Goal: Task Accomplishment & Management: Manage account settings

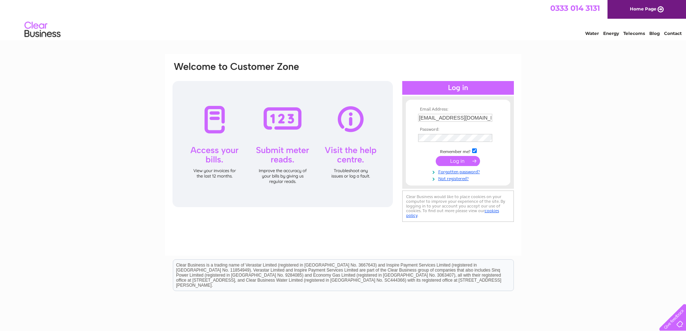
click at [466, 159] on input "submit" at bounding box center [458, 161] width 44 height 10
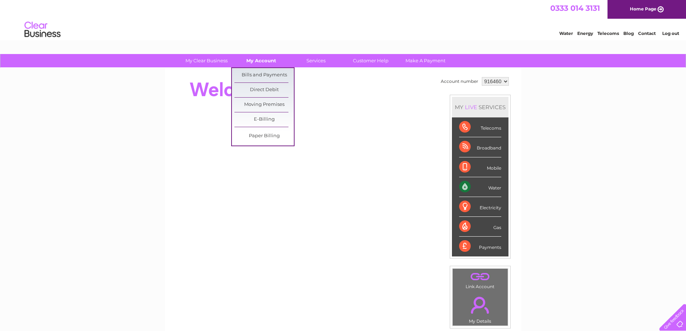
click at [268, 63] on link "My Account" at bounding box center [261, 60] width 59 height 13
click at [267, 76] on link "Bills and Payments" at bounding box center [263, 75] width 59 height 14
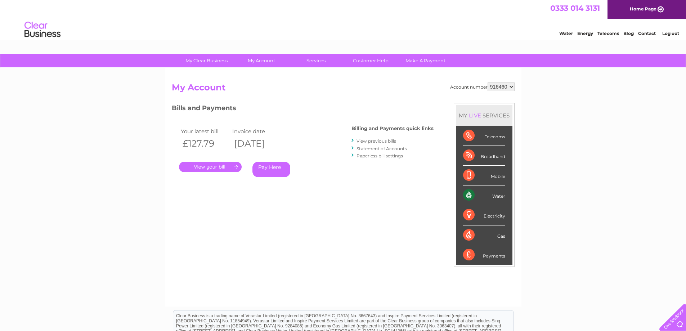
click at [225, 170] on link "." at bounding box center [210, 167] width 63 height 10
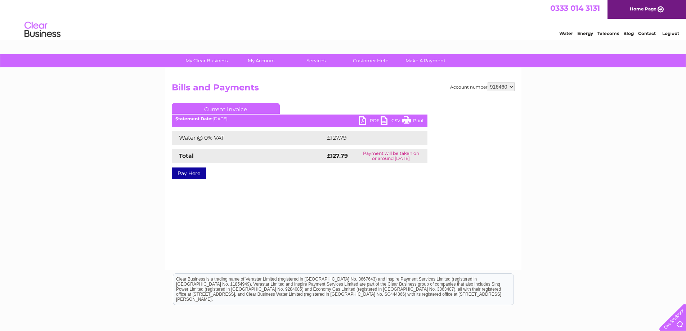
click at [365, 121] on link "PDF" at bounding box center [370, 121] width 22 height 10
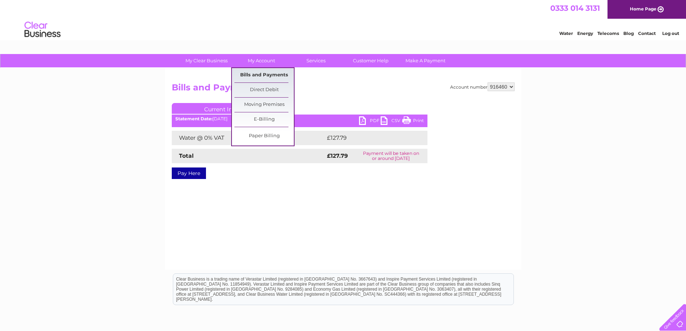
click at [258, 77] on link "Bills and Payments" at bounding box center [263, 75] width 59 height 14
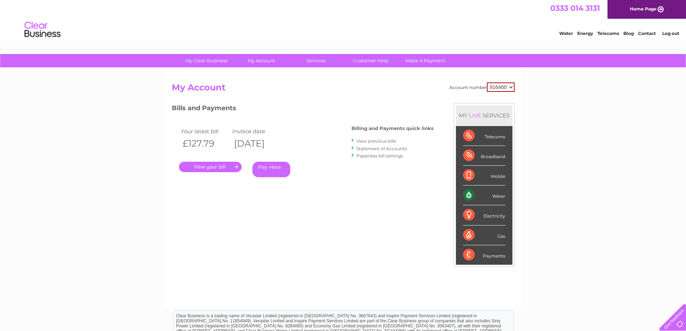
click at [374, 140] on link "View previous bills" at bounding box center [377, 140] width 40 height 5
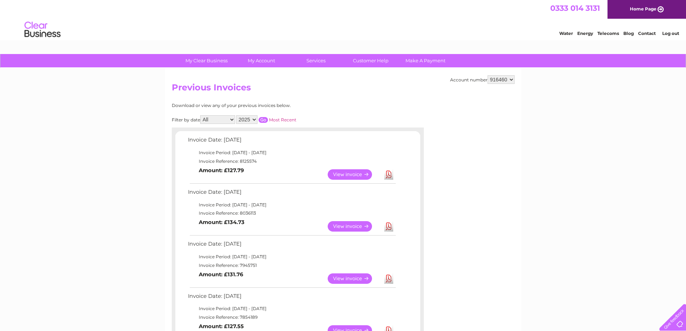
click at [351, 229] on link "View" at bounding box center [354, 226] width 53 height 10
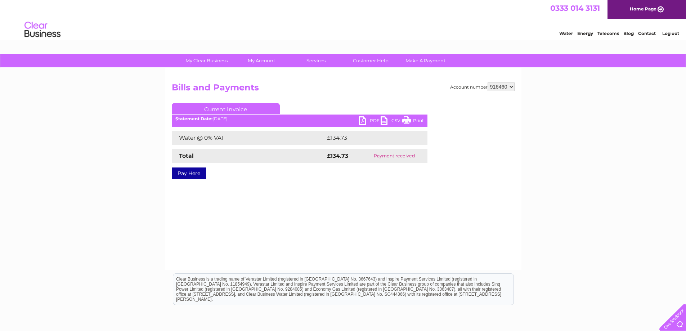
click at [371, 120] on link "PDF" at bounding box center [370, 121] width 22 height 10
click at [671, 36] on link "Log out" at bounding box center [670, 33] width 17 height 5
